Goal: Transaction & Acquisition: Purchase product/service

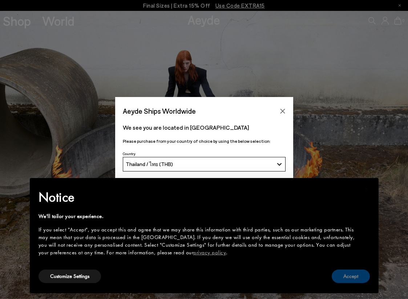
click at [346, 278] on button "Accept" at bounding box center [351, 276] width 38 height 13
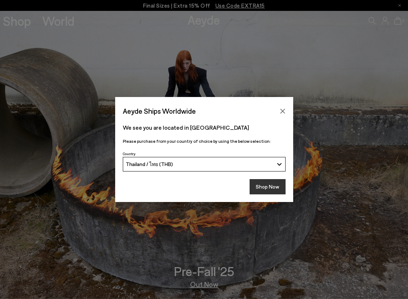
click at [274, 187] on button "Shop Now" at bounding box center [268, 186] width 36 height 15
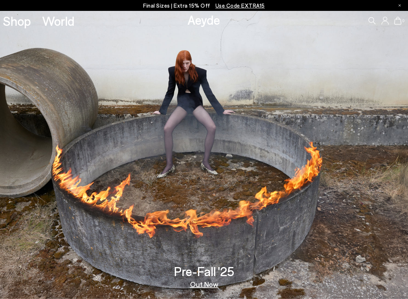
click at [202, 283] on link "Out Now" at bounding box center [204, 284] width 28 height 7
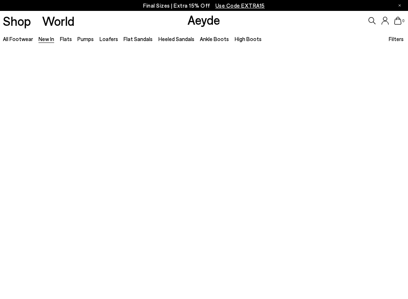
click at [203, 162] on div at bounding box center [204, 149] width 408 height 299
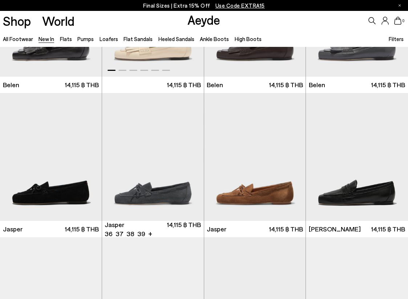
scroll to position [102, 0]
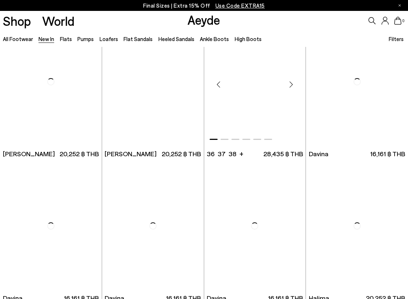
scroll to position [1711, 0]
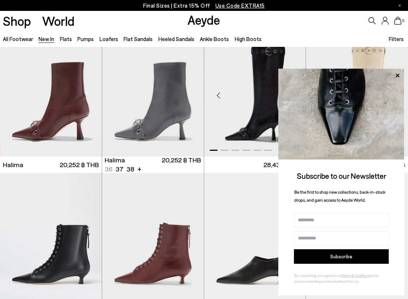
scroll to position [1894, 0]
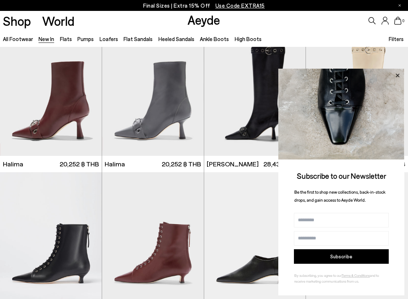
click at [399, 76] on icon at bounding box center [397, 75] width 9 height 9
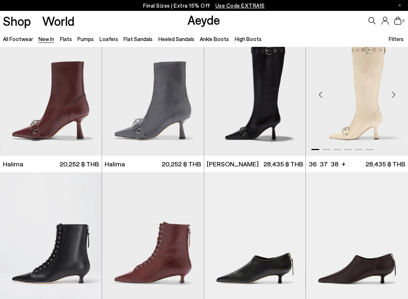
click at [398, 76] on img "1 / 6" at bounding box center [357, 92] width 102 height 128
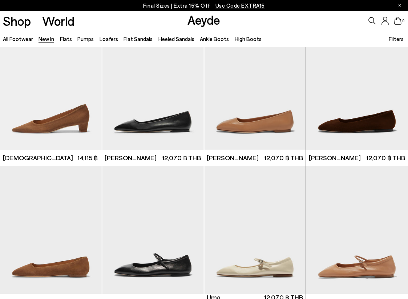
scroll to position [2697, 0]
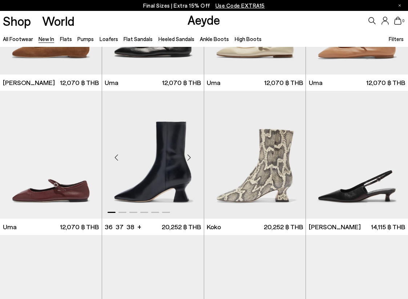
click at [189, 156] on div "Next slide" at bounding box center [189, 158] width 22 height 22
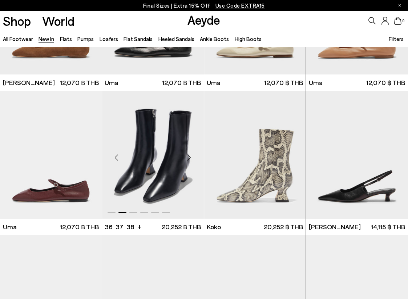
click at [189, 156] on div "Next slide" at bounding box center [189, 158] width 22 height 22
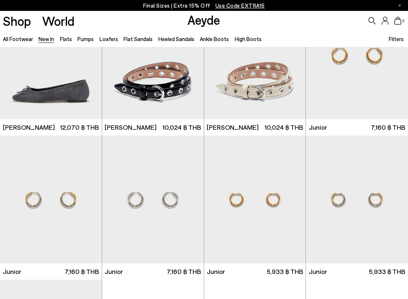
scroll to position [3618, 0]
